Goal: Information Seeking & Learning: Learn about a topic

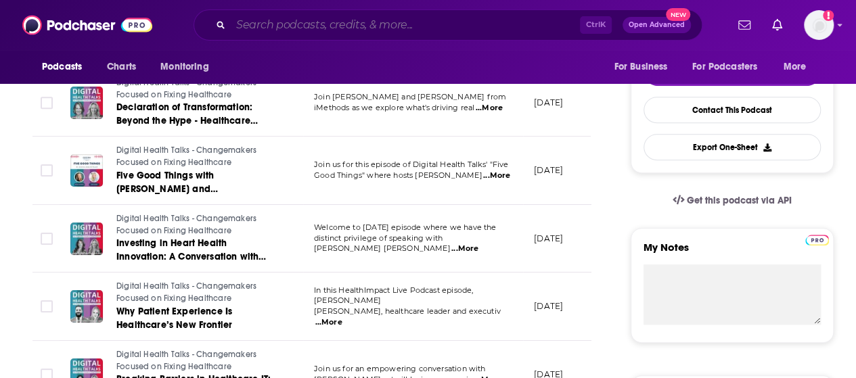
click at [252, 24] on input "Search podcasts, credits, & more..." at bounding box center [405, 25] width 349 height 22
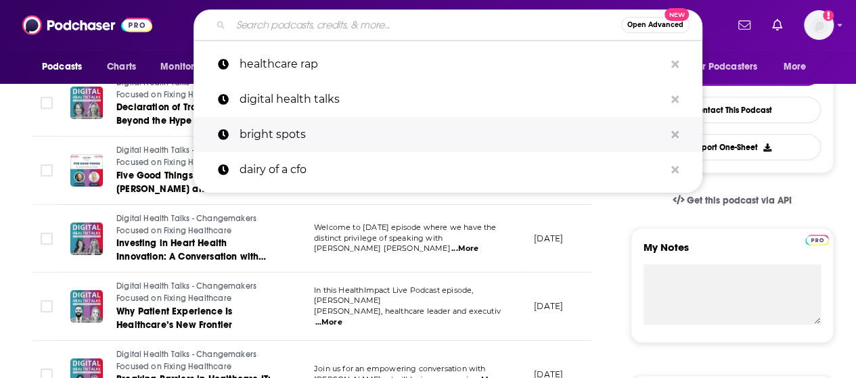
click at [268, 131] on p "bright spots" at bounding box center [452, 134] width 425 height 35
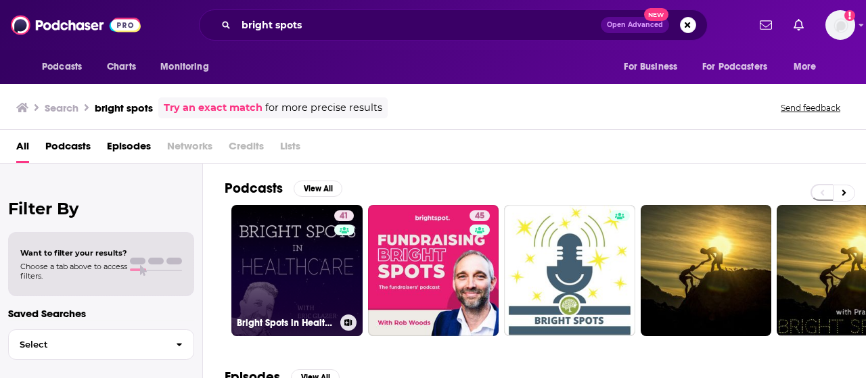
click at [275, 238] on link "41 Bright Spots in Healthcare" at bounding box center [296, 270] width 131 height 131
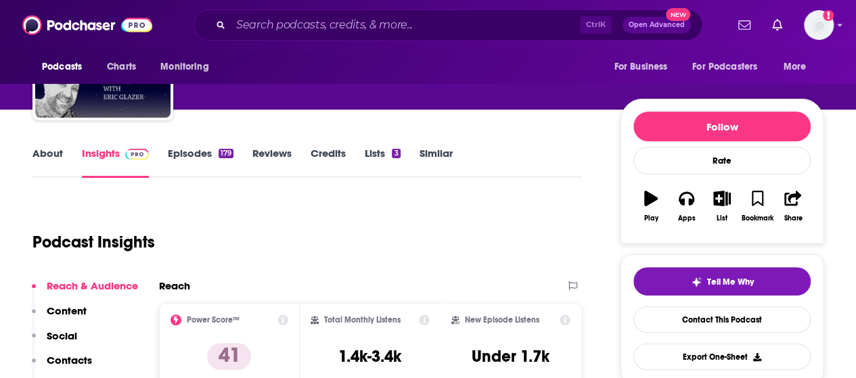
scroll to position [192, 0]
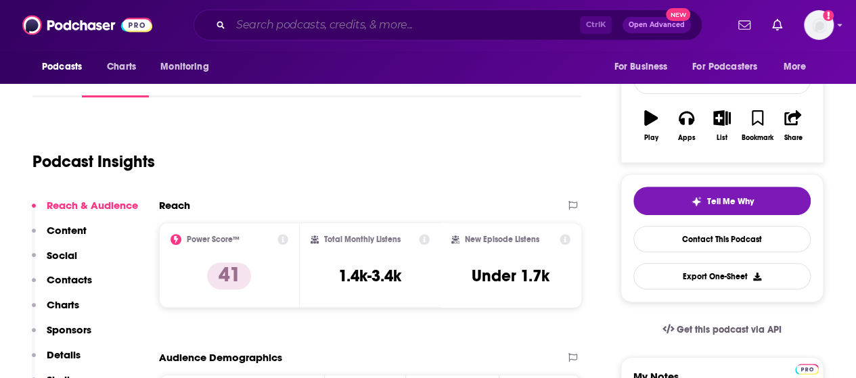
click at [345, 18] on input "Search podcasts, credits, & more..." at bounding box center [405, 25] width 349 height 22
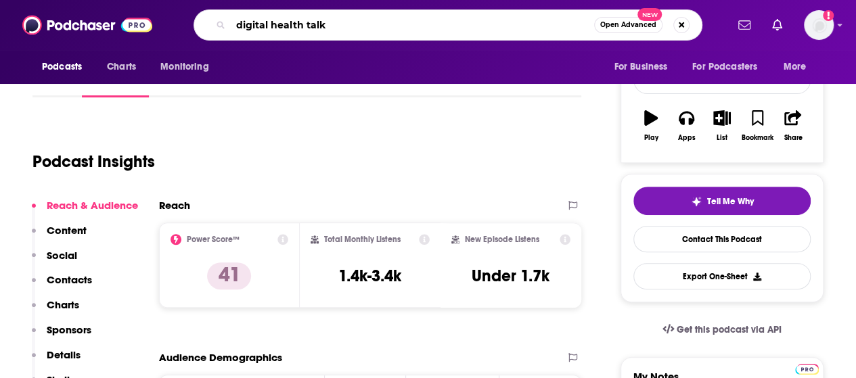
type input "digital health talks"
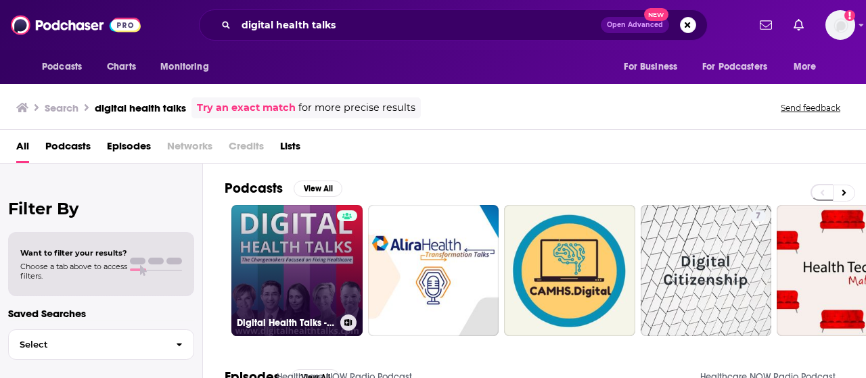
click at [303, 247] on link "Digital Health Talks - Changemakers Focused on Fixing Healthcare" at bounding box center [296, 270] width 131 height 131
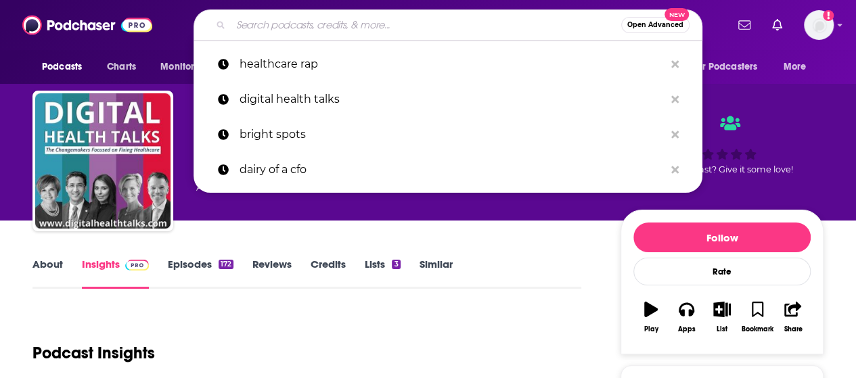
click at [322, 29] on input "Search podcasts, credits, & more..." at bounding box center [426, 25] width 391 height 22
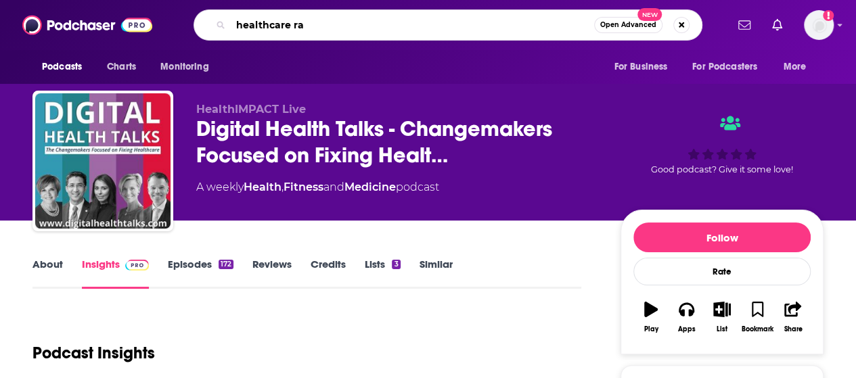
type input "healthcare rap"
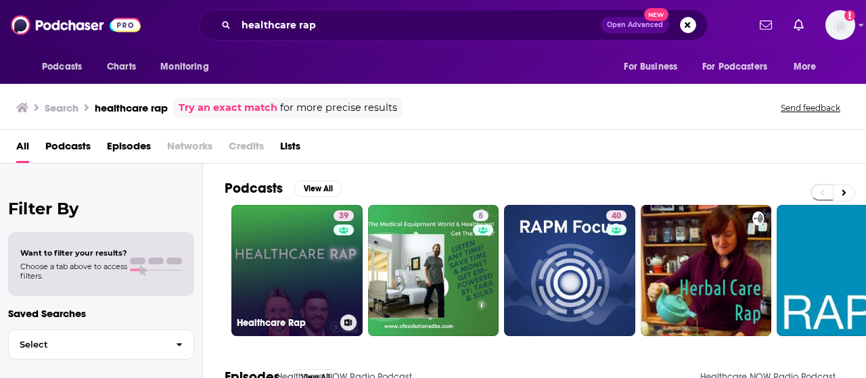
click at [288, 246] on link "39 Healthcare Rap" at bounding box center [296, 270] width 131 height 131
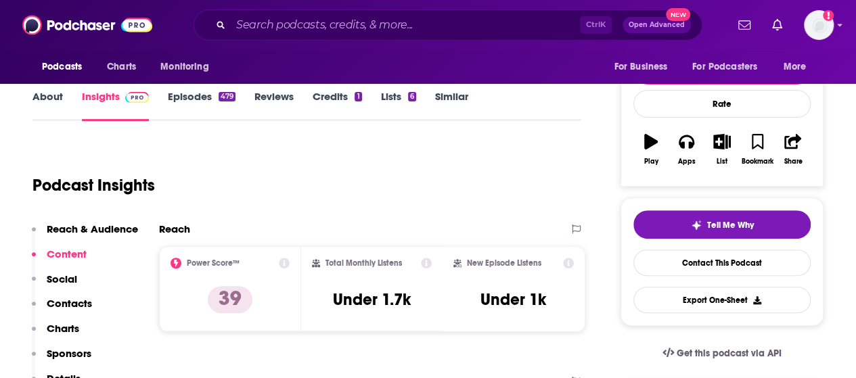
scroll to position [167, 0]
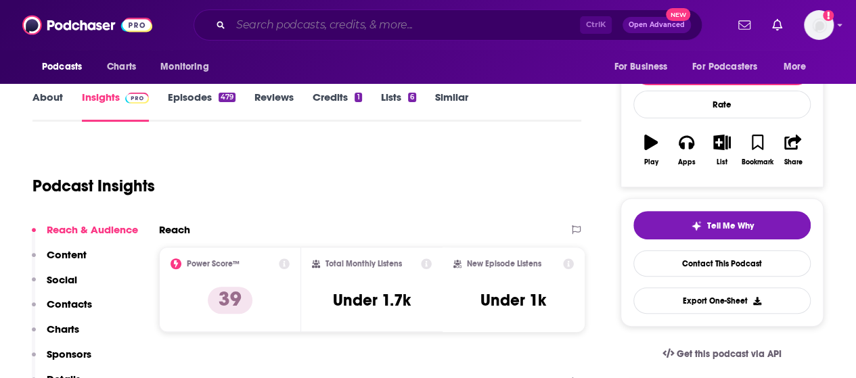
click at [280, 28] on input "Search podcasts, credits, & more..." at bounding box center [405, 25] width 349 height 22
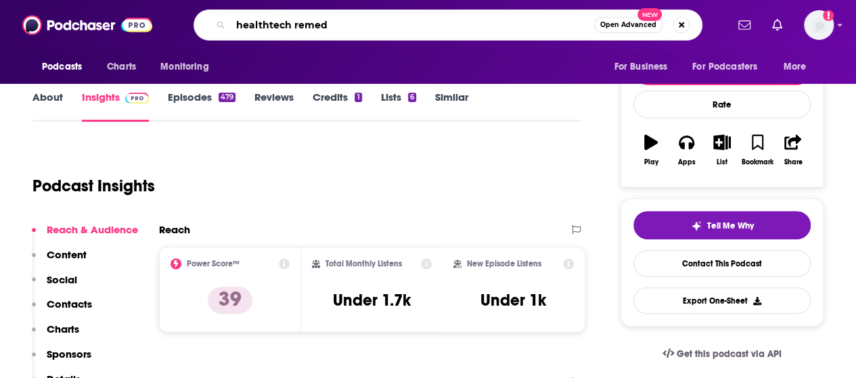
type input "healthtech remedy"
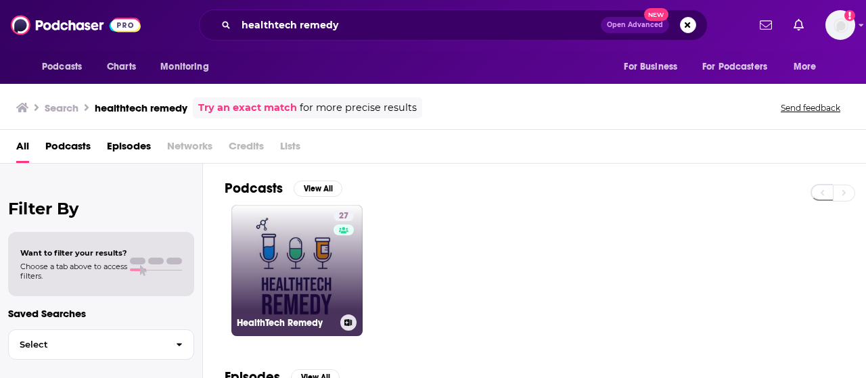
click at [274, 252] on link "27 HealthTech Remedy" at bounding box center [296, 270] width 131 height 131
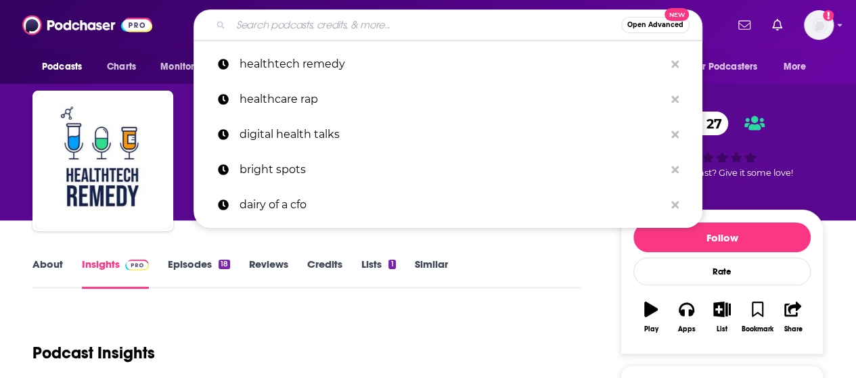
click at [298, 21] on input "Search podcasts, credits, & more..." at bounding box center [426, 25] width 391 height 22
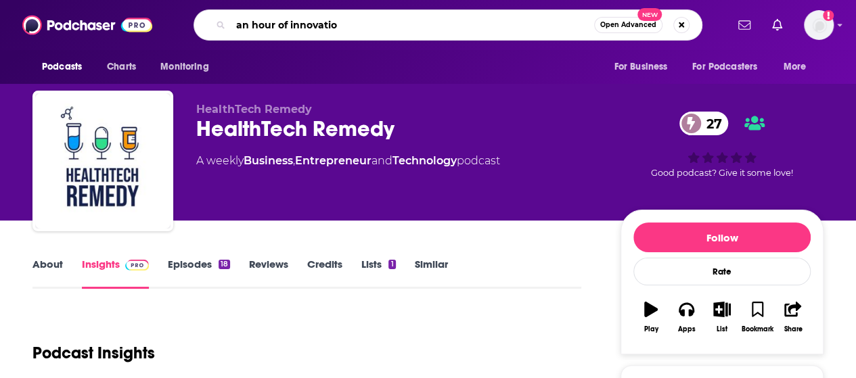
type input "an hour of innovation"
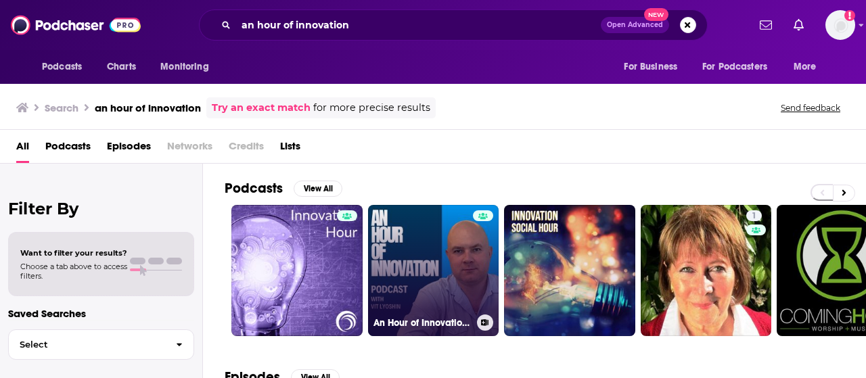
click at [388, 280] on link "An Hour of Innovation with [PERSON_NAME]" at bounding box center [433, 270] width 131 height 131
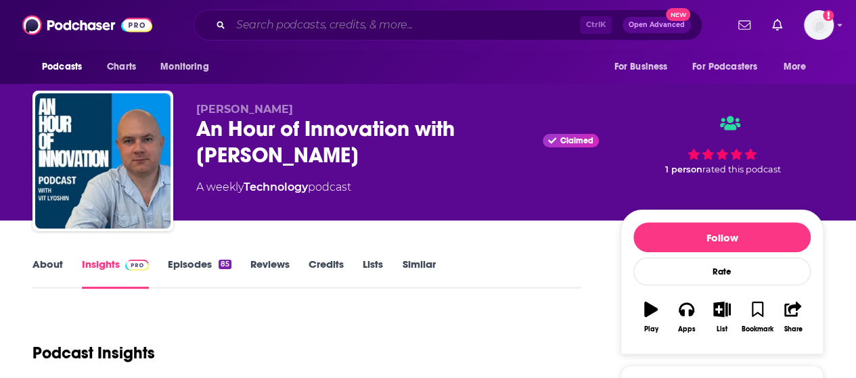
click at [325, 22] on input "Search podcasts, credits, & more..." at bounding box center [405, 25] width 349 height 22
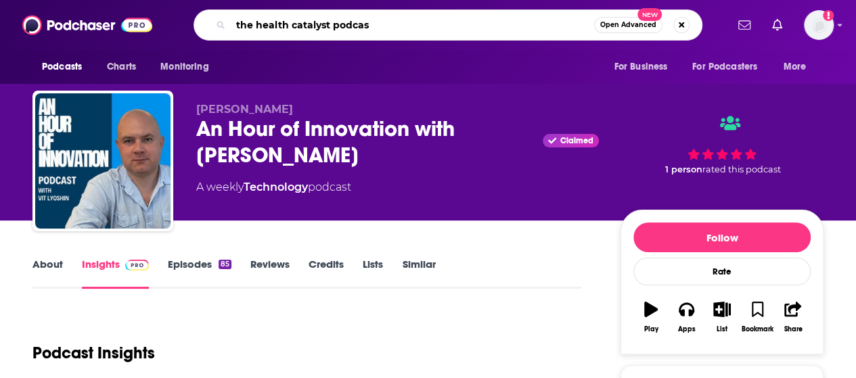
type input "the health catalyst podcast"
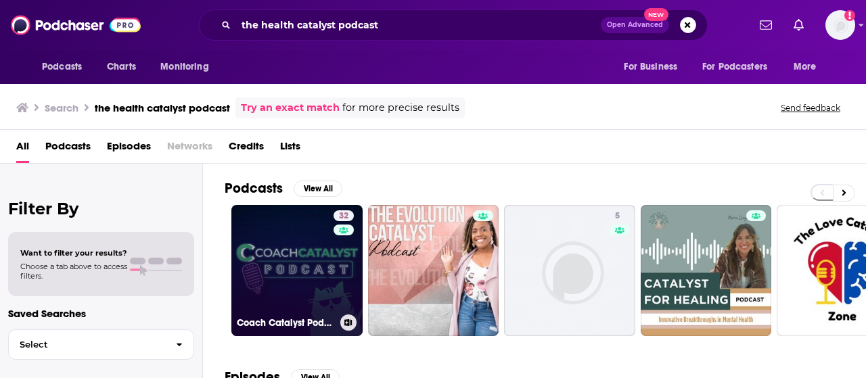
click at [279, 240] on link "32 Coach Catalyst Podcast" at bounding box center [296, 270] width 131 height 131
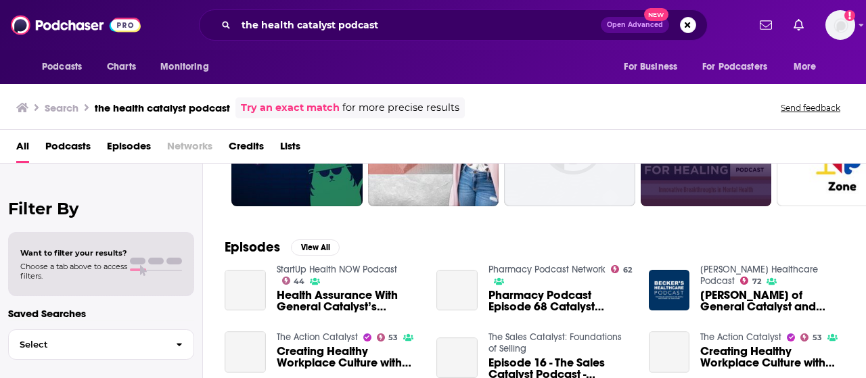
scroll to position [129, 0]
